Goal: Transaction & Acquisition: Purchase product/service

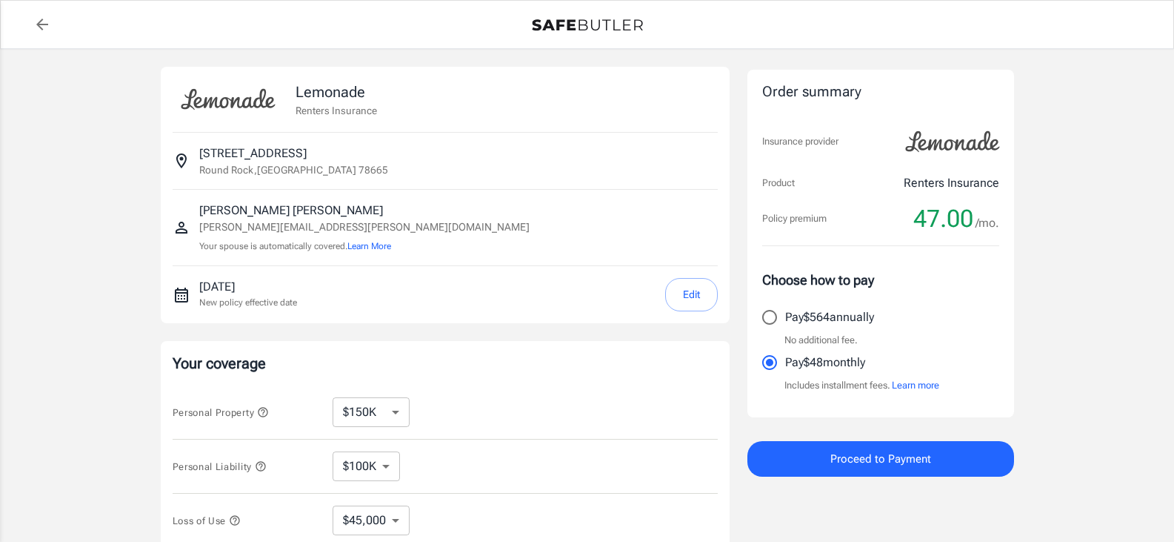
select select "150000"
select select "500"
click at [387, 404] on select "$10,000 $15,000 $20,000 $25,000 $30,000 $40,000 $50,000 $100K $150K $200K $250K" at bounding box center [371, 412] width 77 height 30
select select "100000"
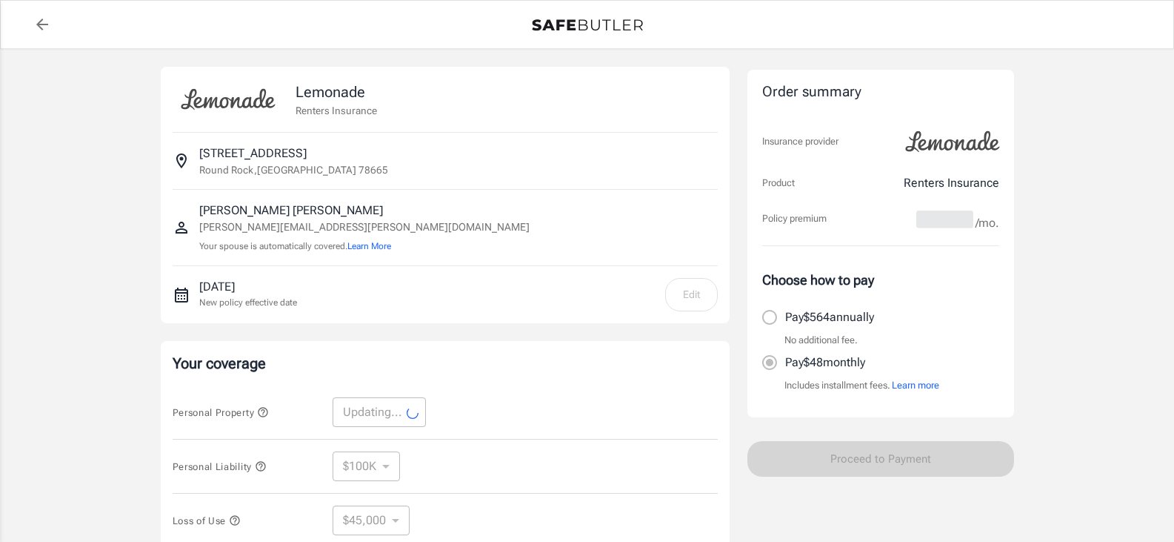
select select "100000"
select select "30000"
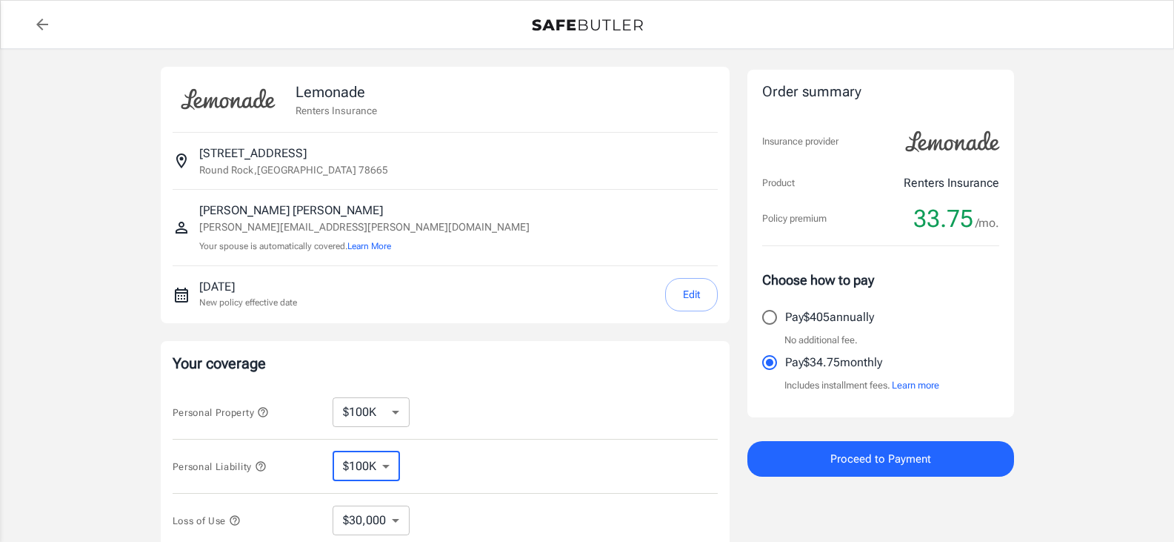
click at [376, 467] on select "$100K $200K $300K $400K $500K" at bounding box center [366, 466] width 67 height 30
select select "200000"
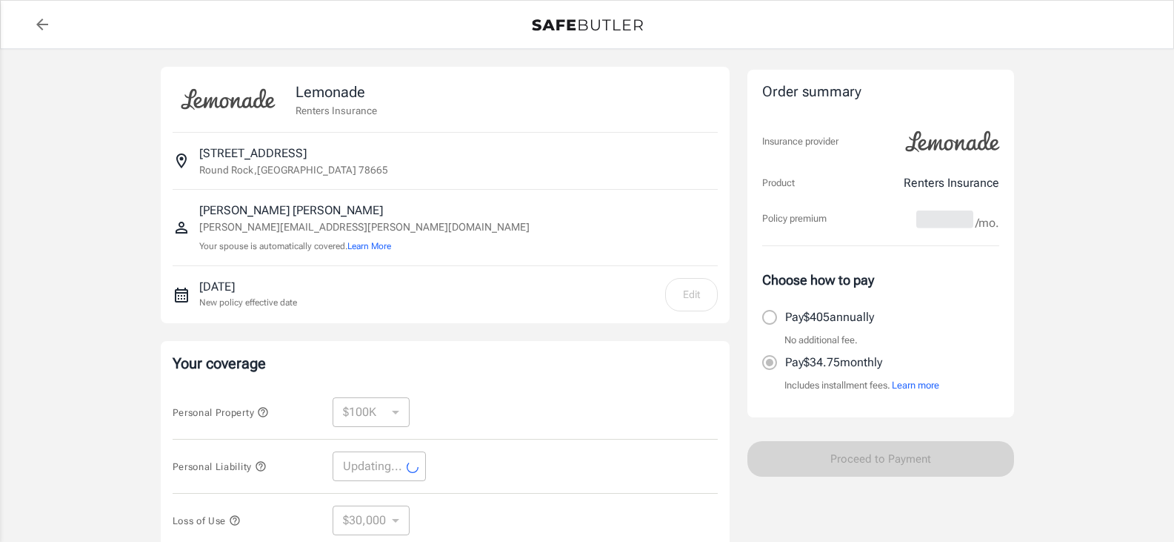
select select "200000"
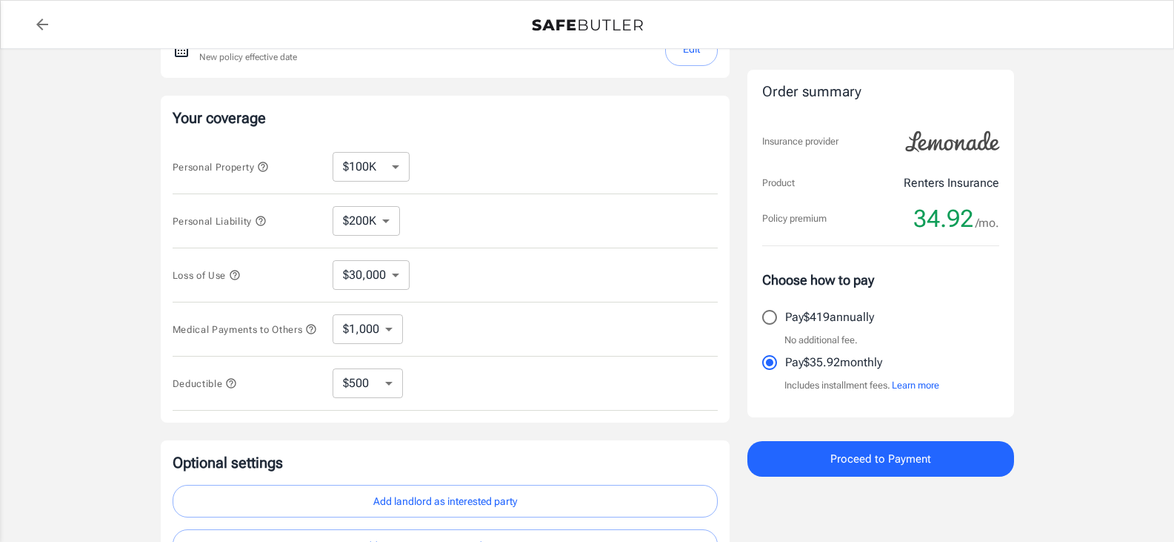
scroll to position [248, 0]
click at [393, 273] on select "$30,000 $39,000 $51,000 $63,000 $78,000 $99,000 $123K $153K $189K $198K" at bounding box center [371, 272] width 77 height 30
select select "51000"
click at [395, 276] on select "$30,000 $39,000 $51,000 $63,000 $78,000 $99,000 $123K $153K $189K $198K" at bounding box center [371, 272] width 77 height 30
select select "39000"
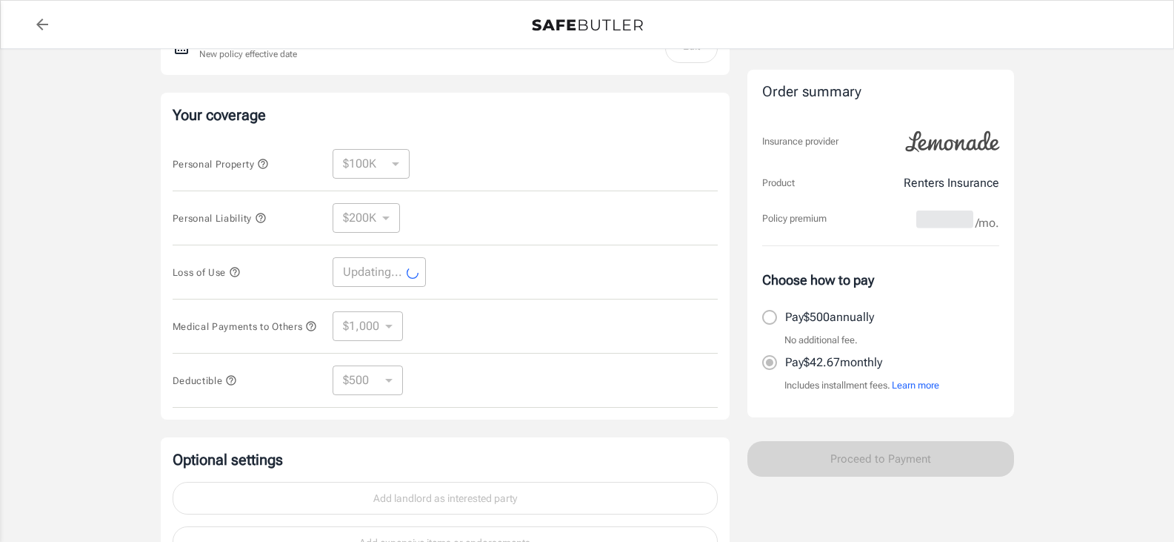
select select "39000"
